Goal: Transaction & Acquisition: Obtain resource

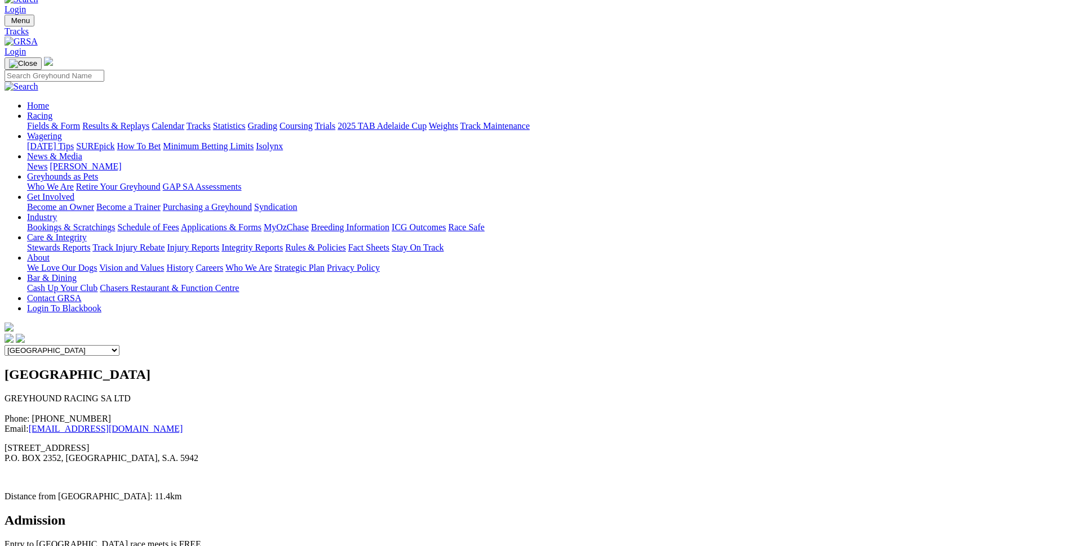
scroll to position [27, 0]
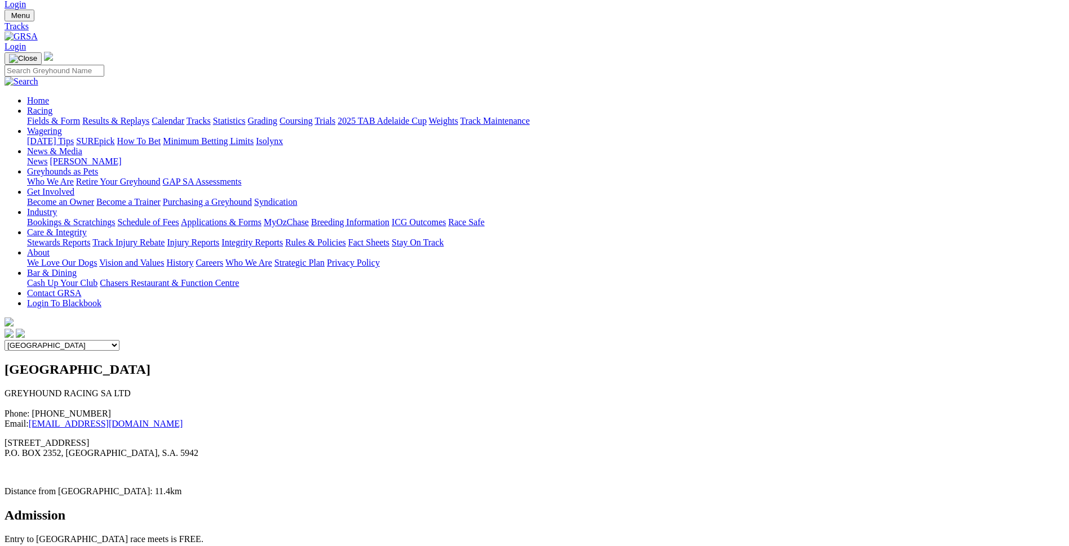
click at [119, 340] on select "Angle Park Gawler Mount Gambier Murray Bridge Virginia GOTBA Coursing" at bounding box center [62, 345] width 115 height 11
select select "4"
click at [119, 340] on select "Angle Park Gawler Mount Gambier Murray Bridge Virginia GOTBA Coursing" at bounding box center [62, 345] width 115 height 11
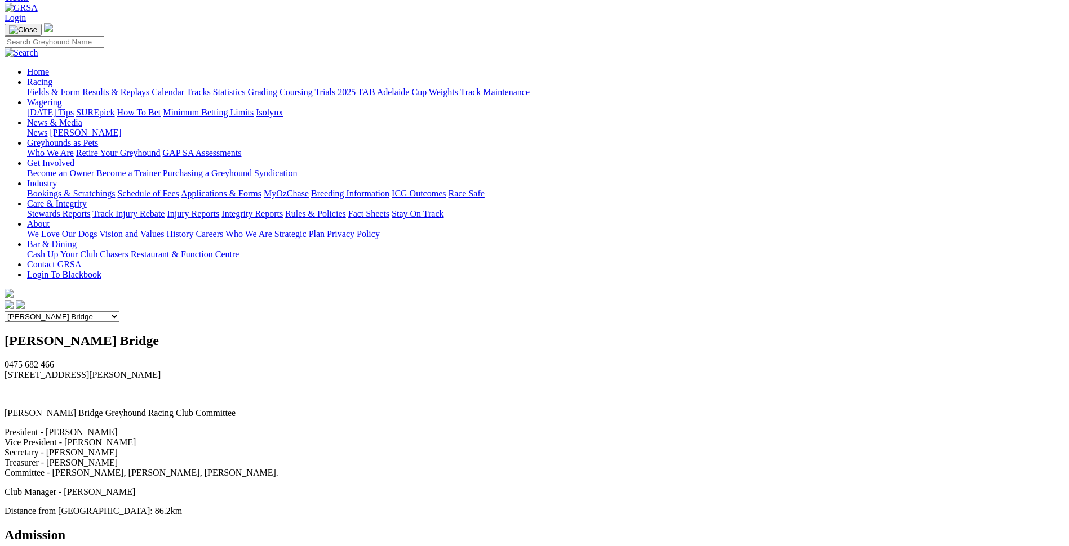
scroll to position [0, 0]
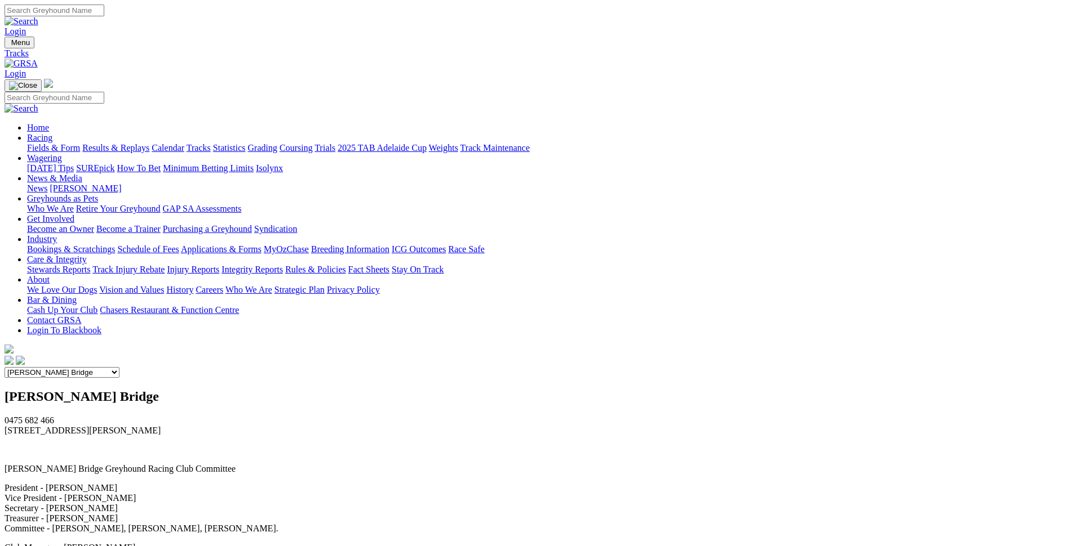
click at [184, 143] on link "Calendar" at bounding box center [168, 148] width 33 height 10
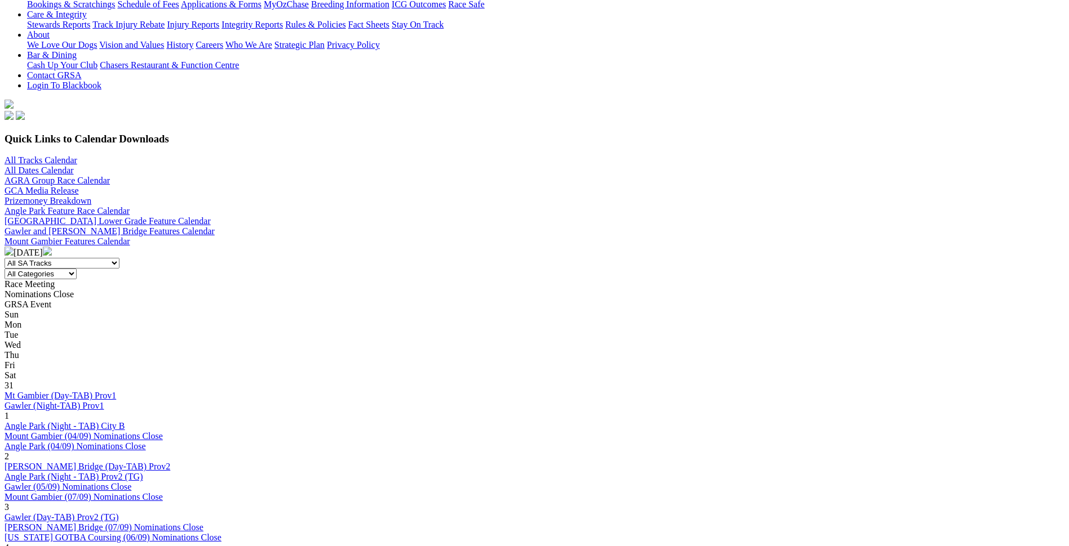
scroll to position [248, 0]
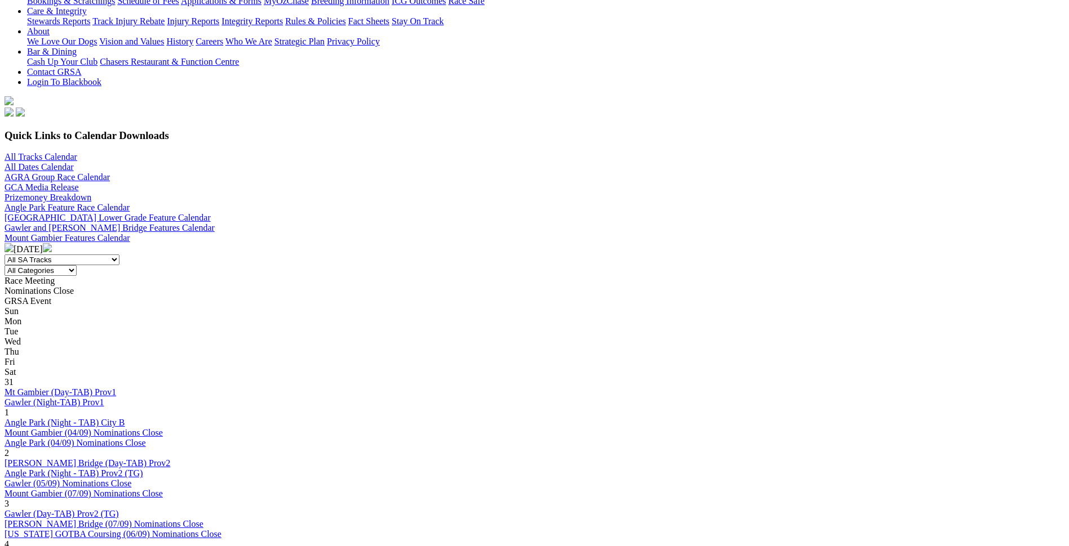
click at [119, 255] on select "All SA Tracks Angle Park Gawler Mount Gambier Murray Bridge Virginia GOTBA Cour…" at bounding box center [62, 260] width 115 height 11
select select "4"
click at [119, 255] on select "All SA Tracks Angle Park Gawler Mount Gambier Murray Bridge Virginia GOTBA Cour…" at bounding box center [62, 260] width 115 height 11
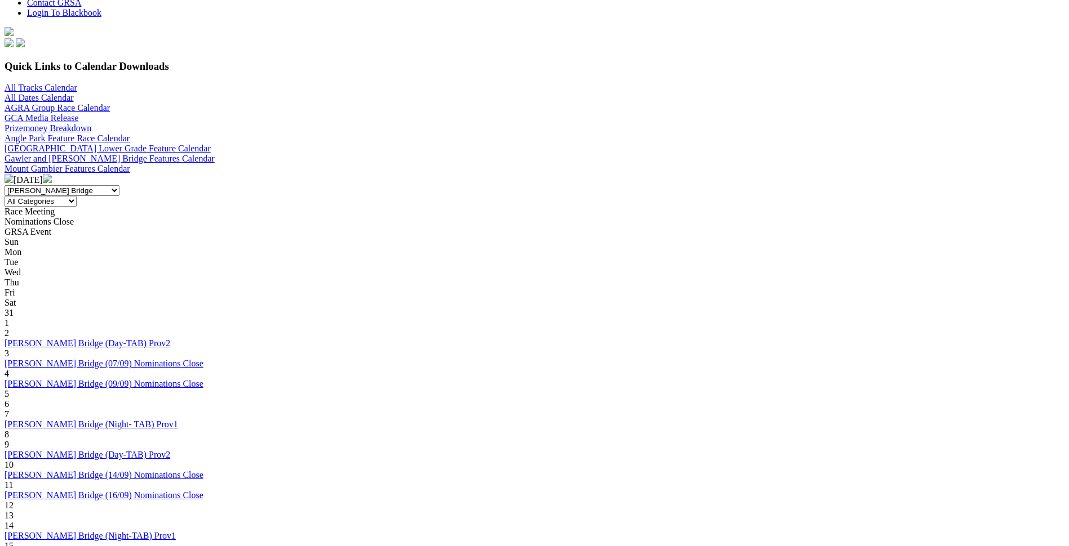
scroll to position [320, 0]
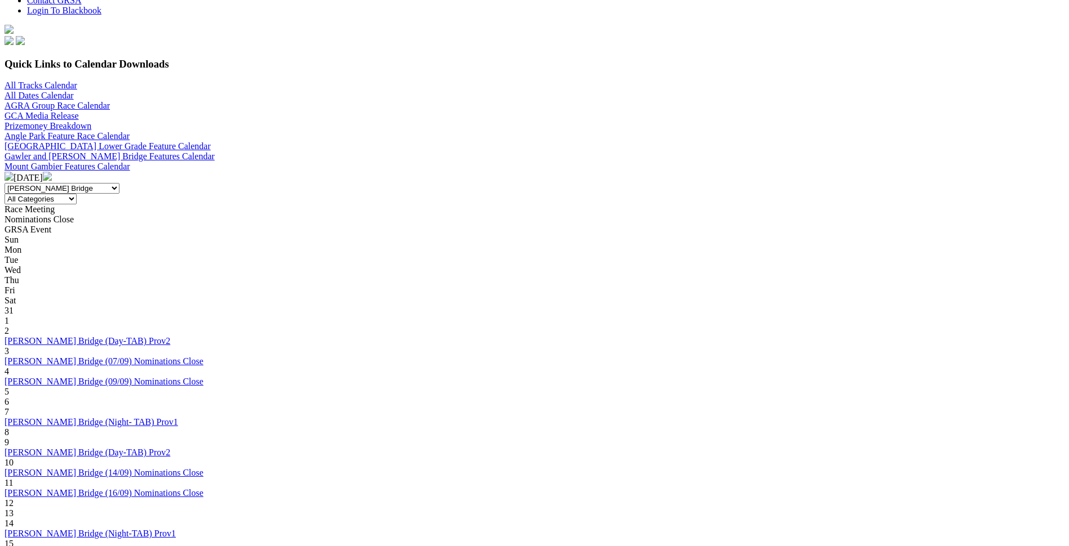
click at [178, 417] on link "[PERSON_NAME] Bridge (Night- TAB) Prov1" at bounding box center [92, 422] width 174 height 10
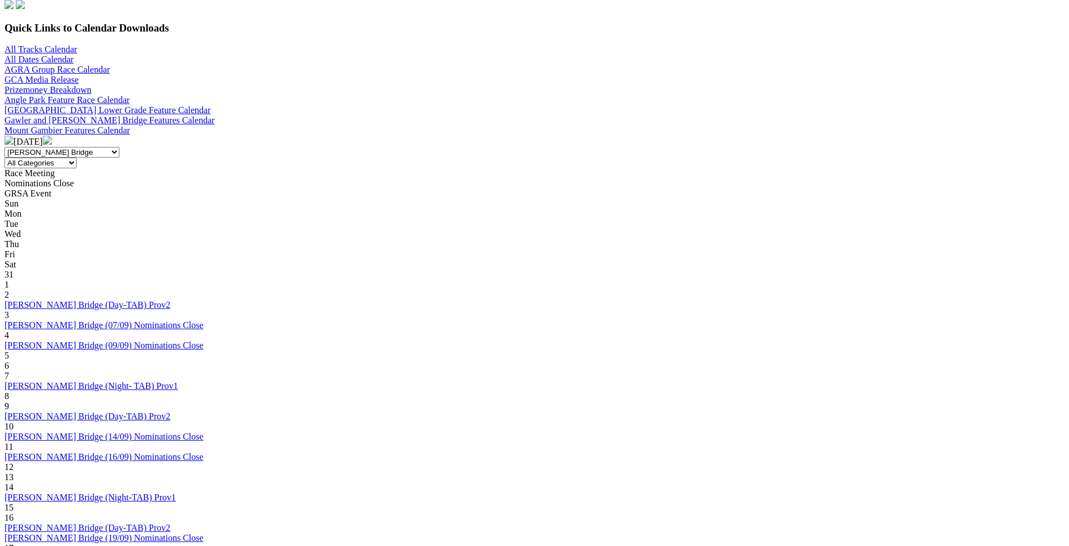
scroll to position [366, 0]
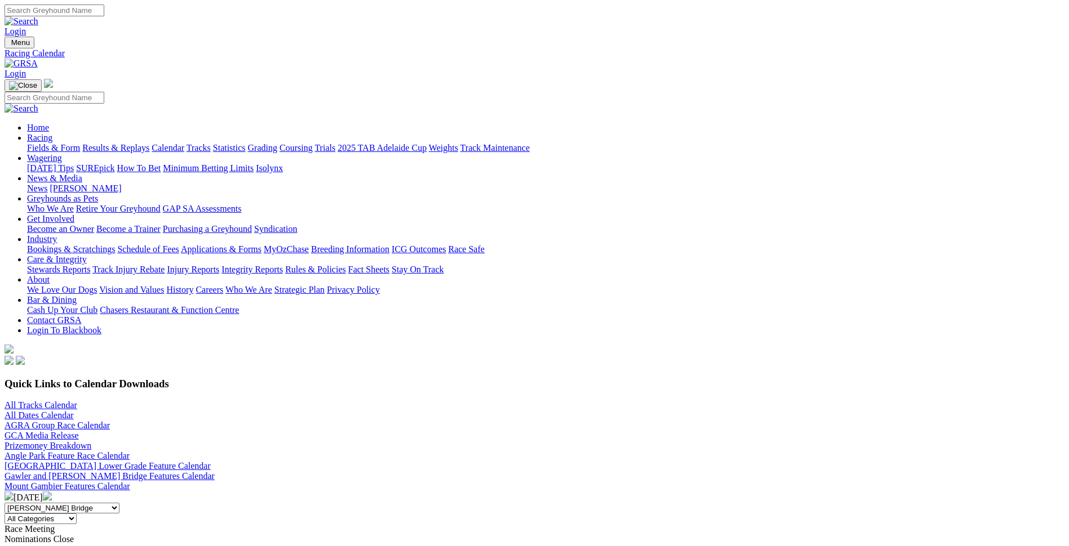
click at [52, 133] on link "Racing" at bounding box center [39, 138] width 25 height 10
click at [94, 224] on link "Become an Owner" at bounding box center [60, 229] width 67 height 10
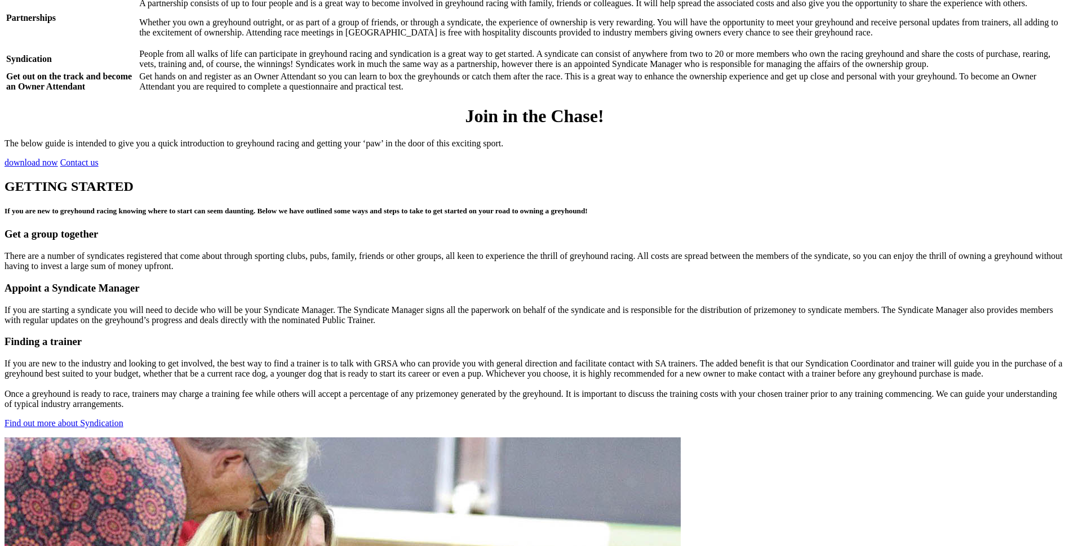
scroll to position [1281, 0]
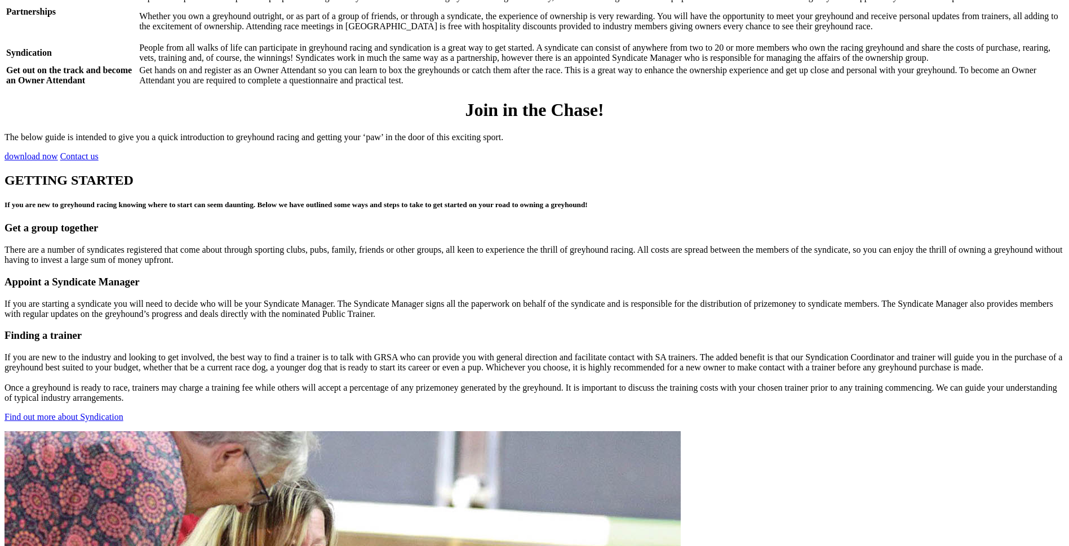
click at [123, 412] on link "Find out more about Syndication" at bounding box center [64, 417] width 119 height 10
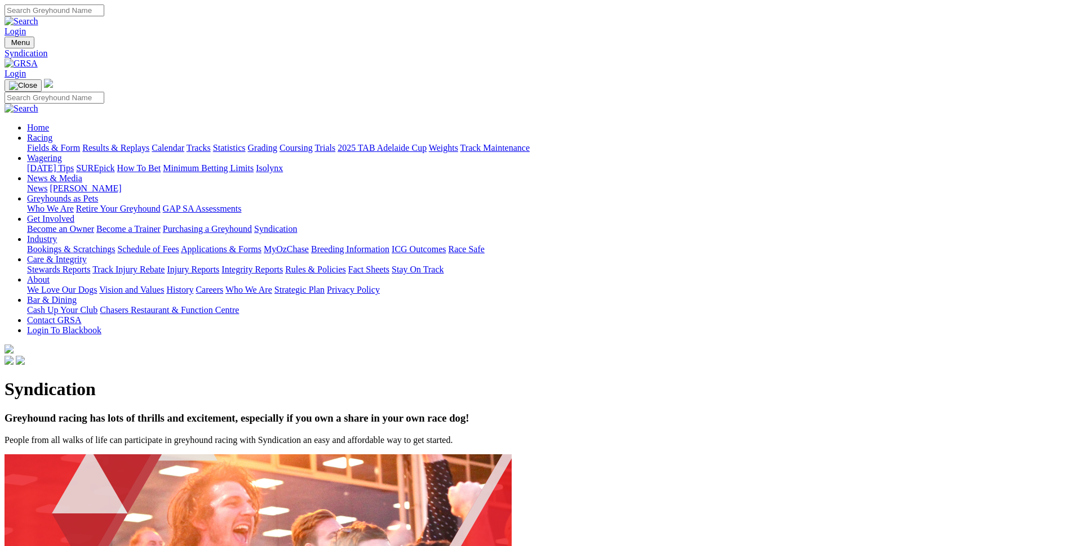
click at [82, 174] on link "News & Media" at bounding box center [54, 179] width 55 height 10
click at [47, 184] on link "News" at bounding box center [37, 189] width 20 height 10
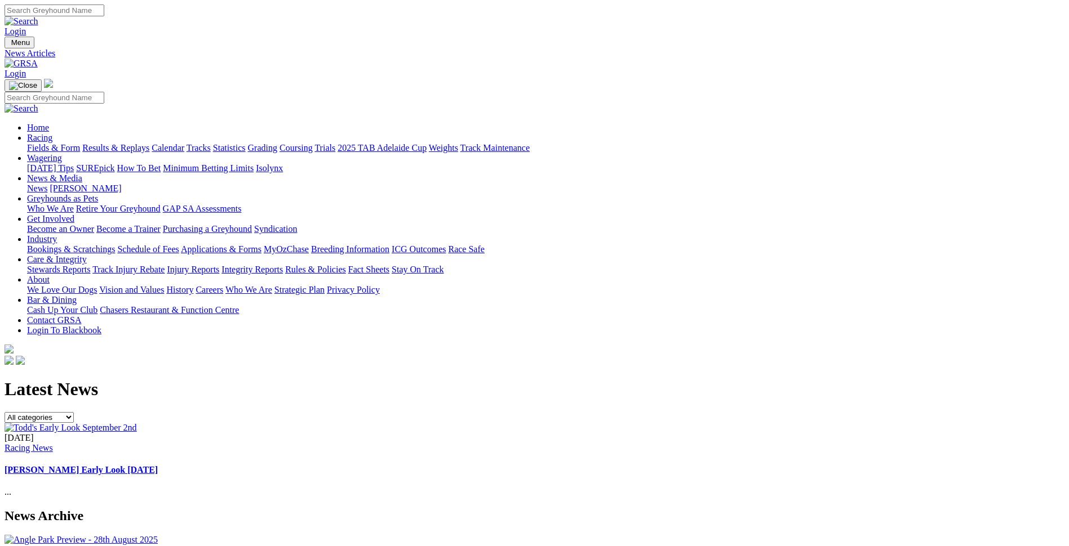
click at [121, 184] on link "[PERSON_NAME]" at bounding box center [86, 189] width 72 height 10
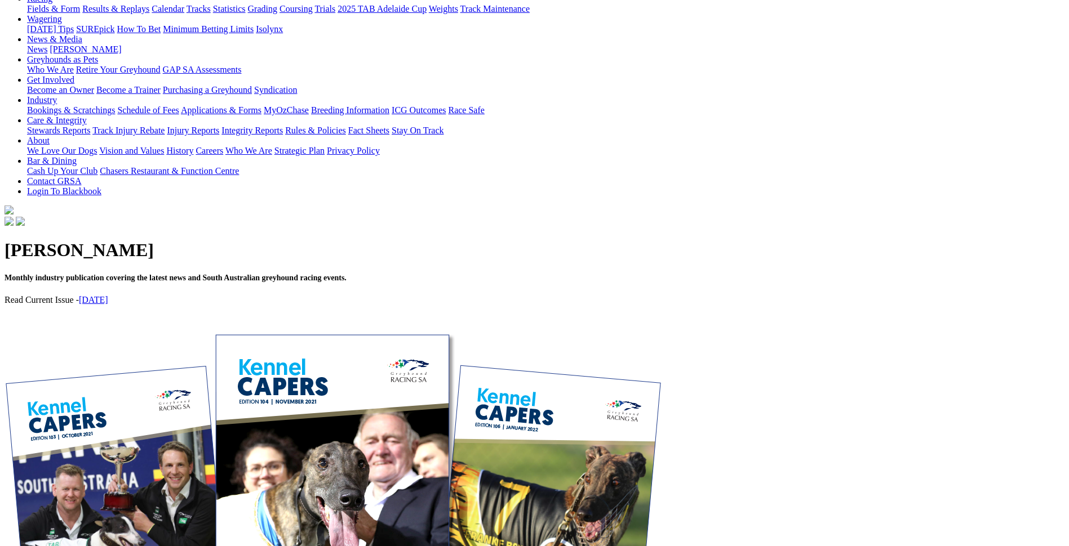
scroll to position [141, 0]
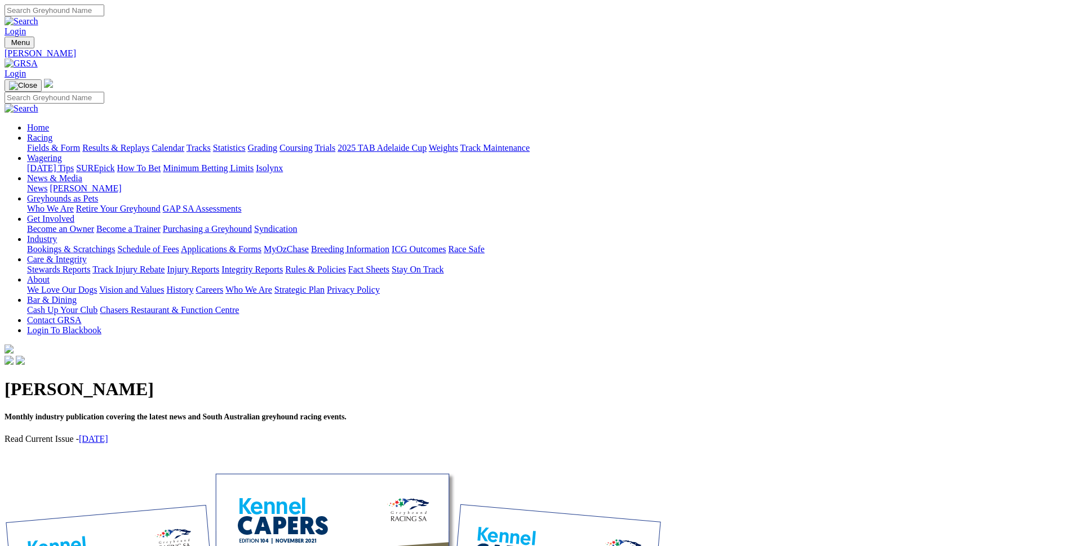
click at [179, 245] on link "Schedule of Fees" at bounding box center [147, 250] width 61 height 10
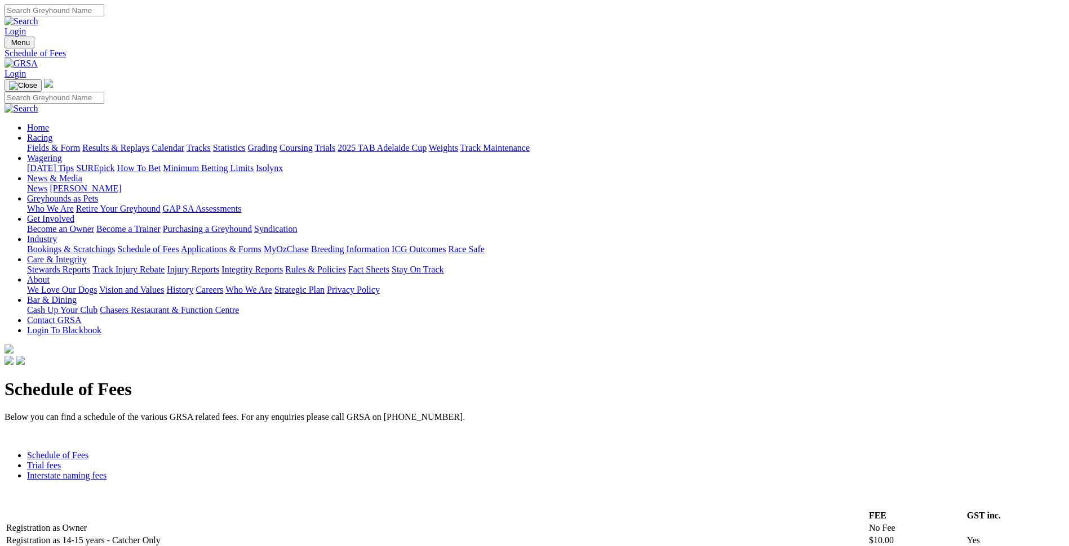
click at [121, 184] on link "[PERSON_NAME]" at bounding box center [86, 189] width 72 height 10
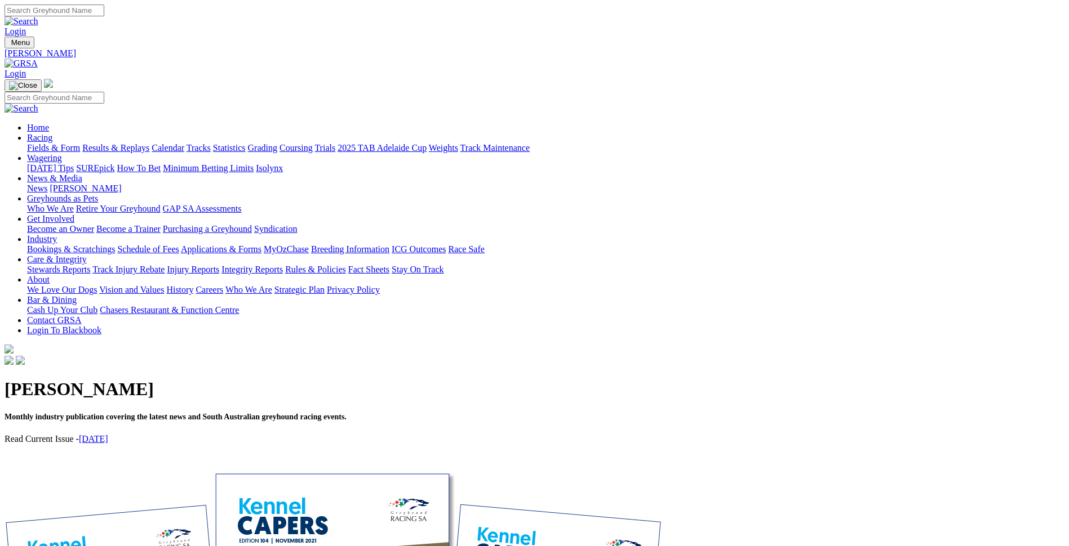
drag, startPoint x: 81, startPoint y: 223, endPoint x: 89, endPoint y: 228, distance: 9.4
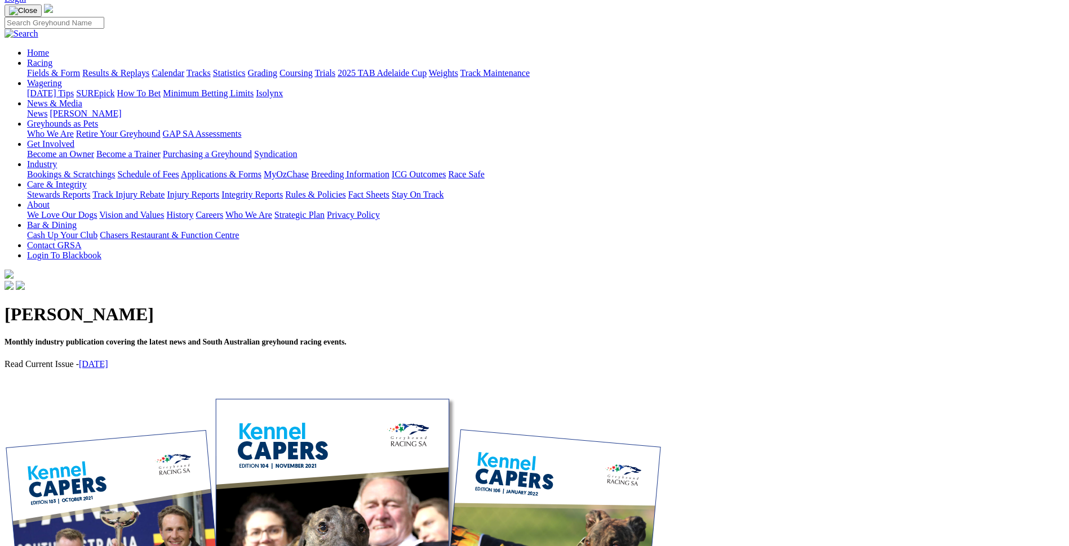
scroll to position [55, 0]
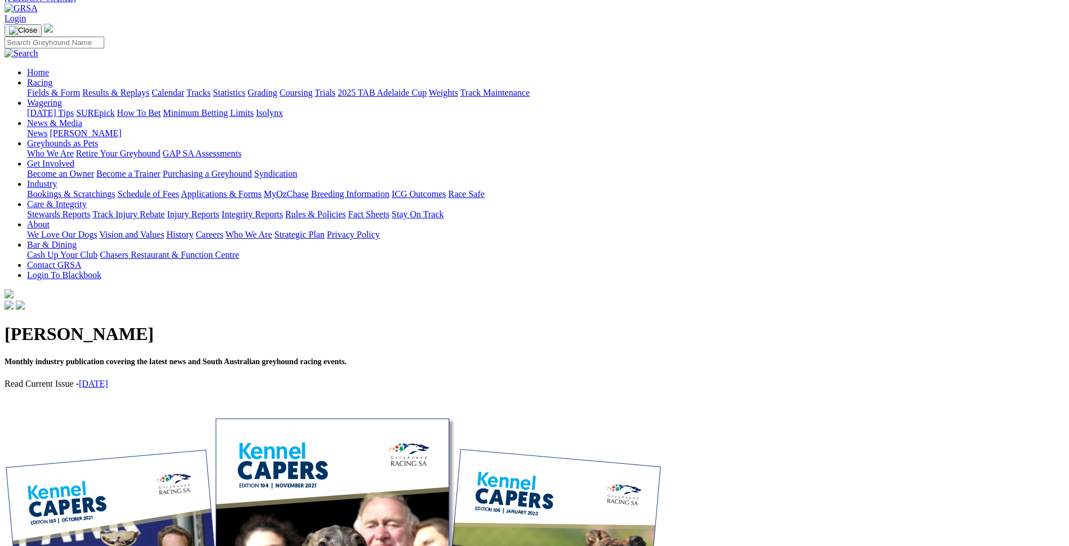
click at [108, 379] on link "August 2025" at bounding box center [93, 384] width 29 height 10
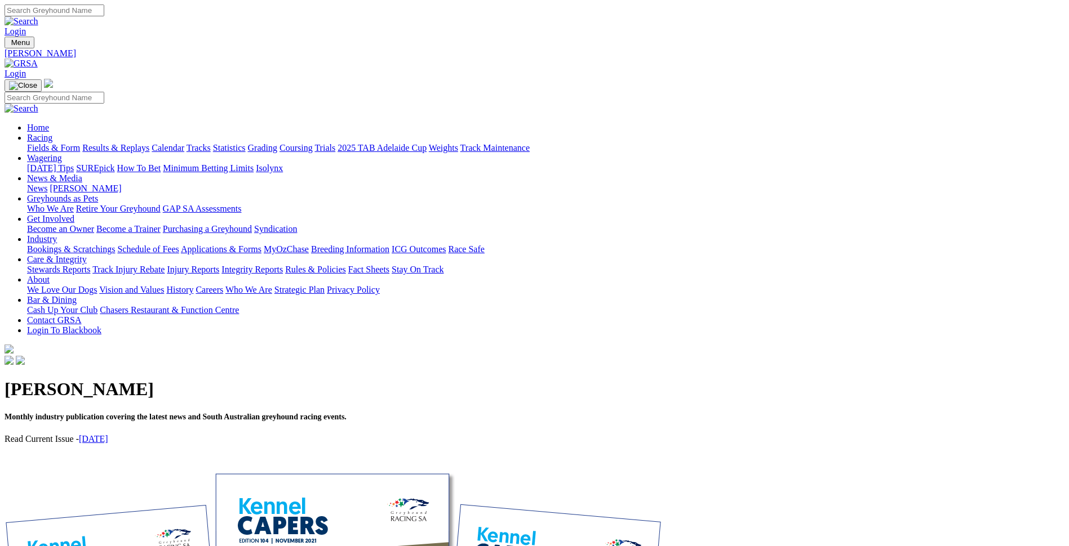
scroll to position [27, 0]
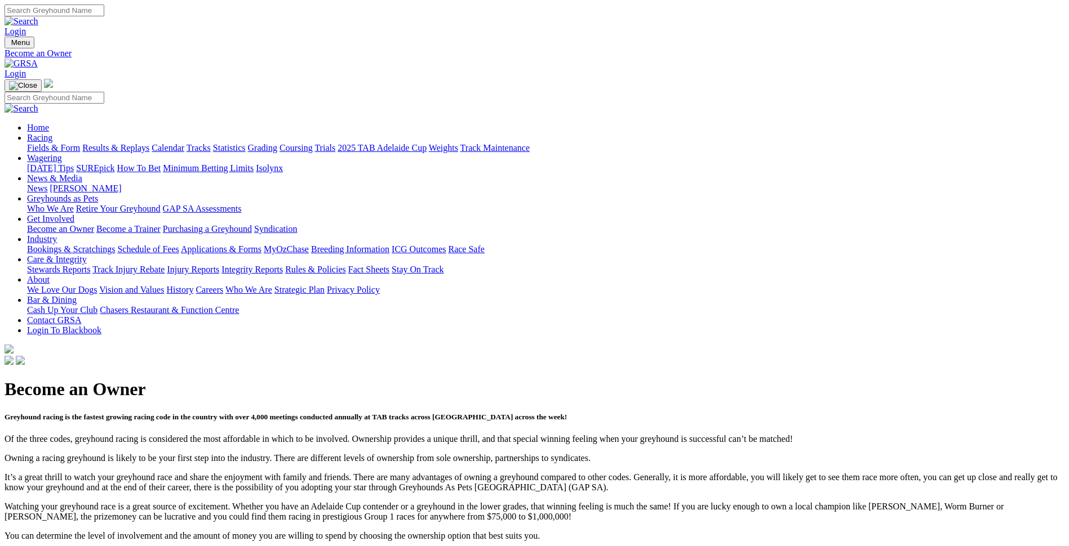
scroll to position [1237, 0]
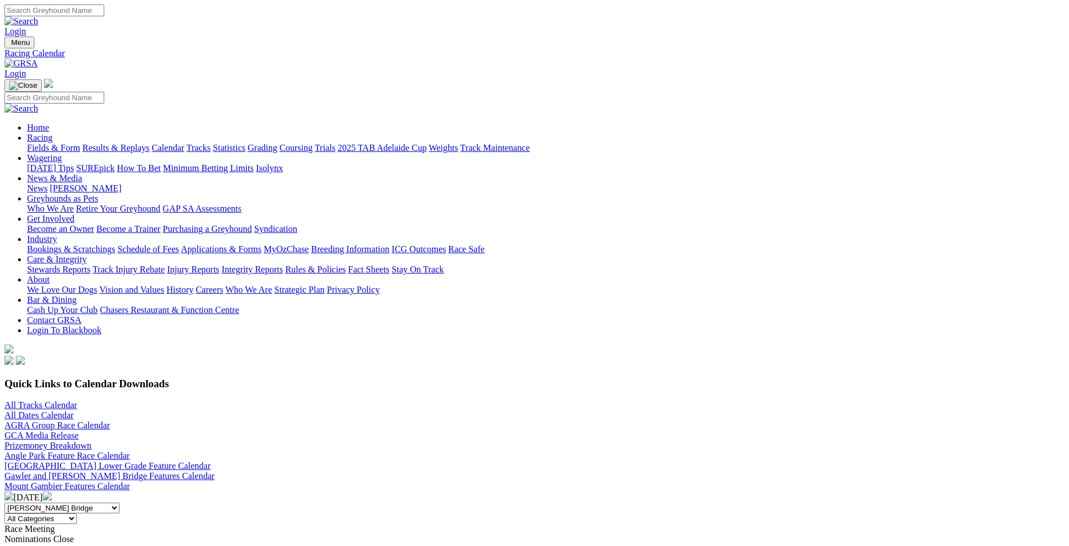
click at [252, 224] on link "Purchasing a Greyhound" at bounding box center [207, 229] width 89 height 10
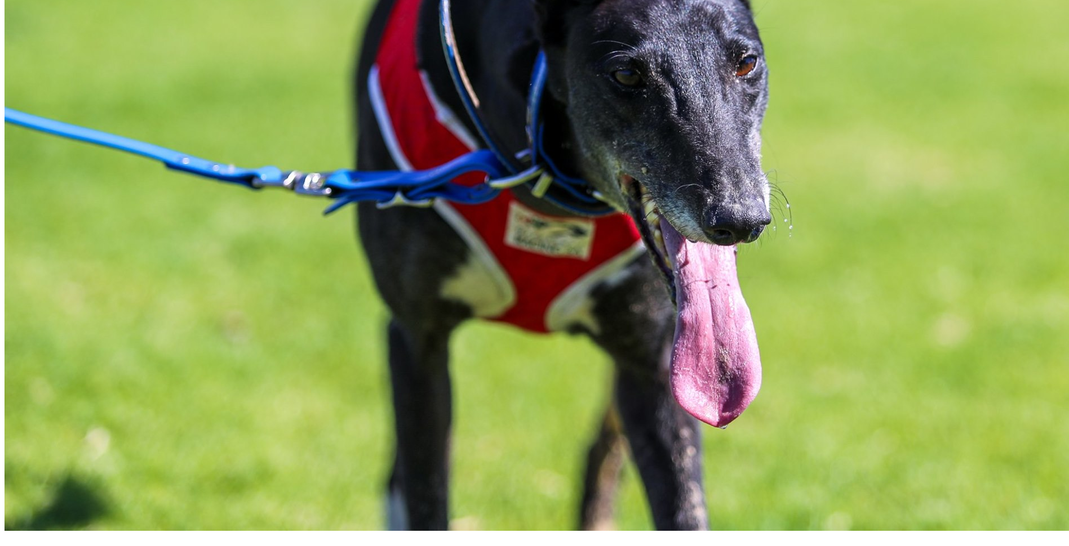
scroll to position [659, 0]
